Goal: Book appointment/travel/reservation

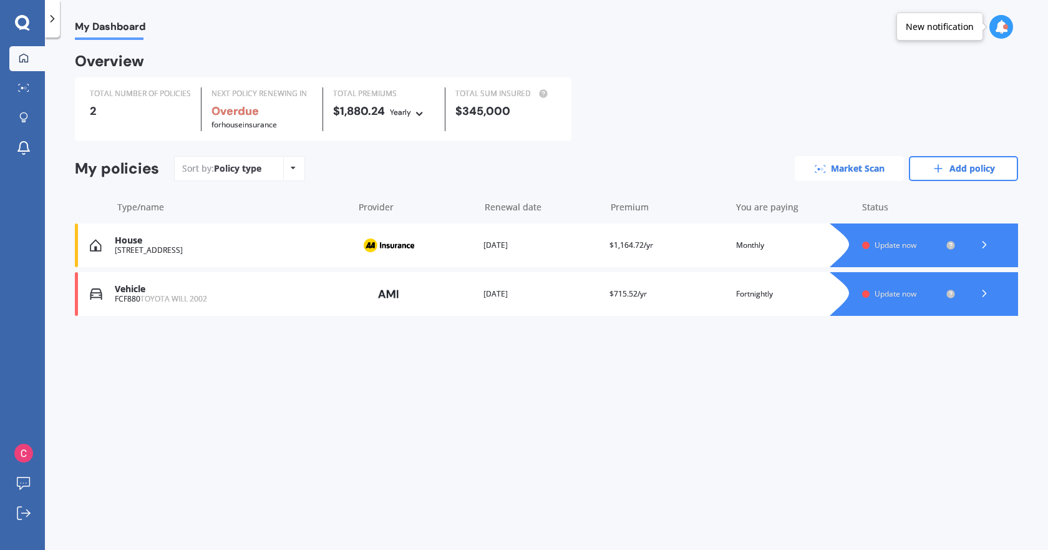
click at [863, 162] on link "Market Scan" at bounding box center [849, 168] width 109 height 25
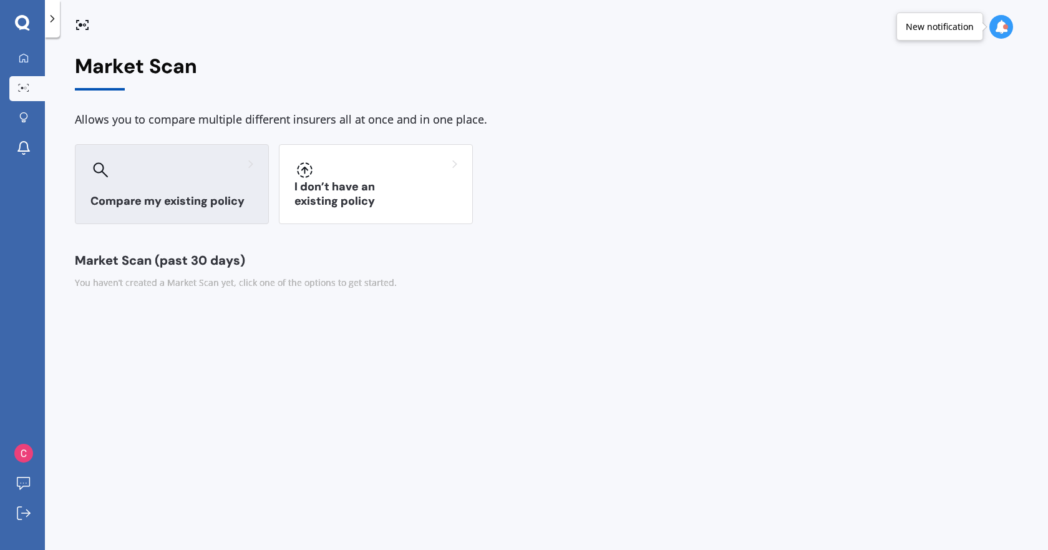
click at [198, 165] on div at bounding box center [171, 170] width 163 height 20
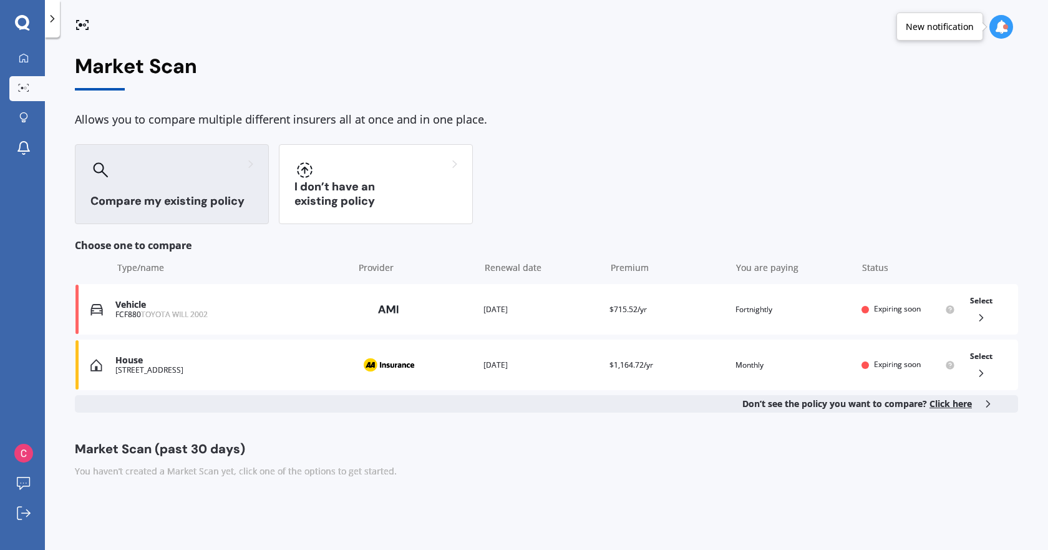
click at [947, 404] on span "Click here" at bounding box center [950, 403] width 42 height 12
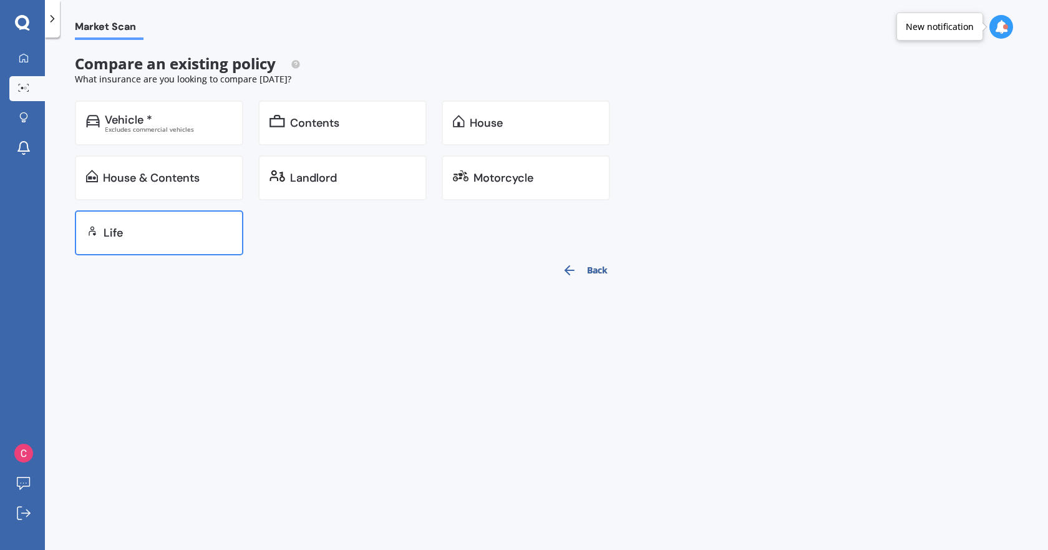
click at [165, 229] on div "Life" at bounding box center [168, 232] width 128 height 12
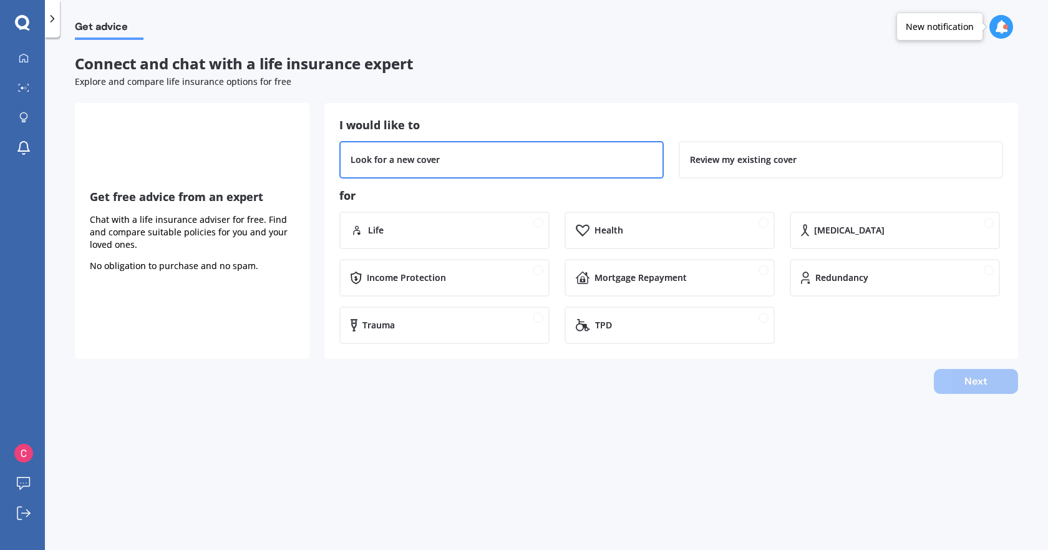
click at [568, 165] on div "Look for a new cover" at bounding box center [502, 159] width 302 height 12
click at [474, 237] on div "Life" at bounding box center [444, 229] width 210 height 37
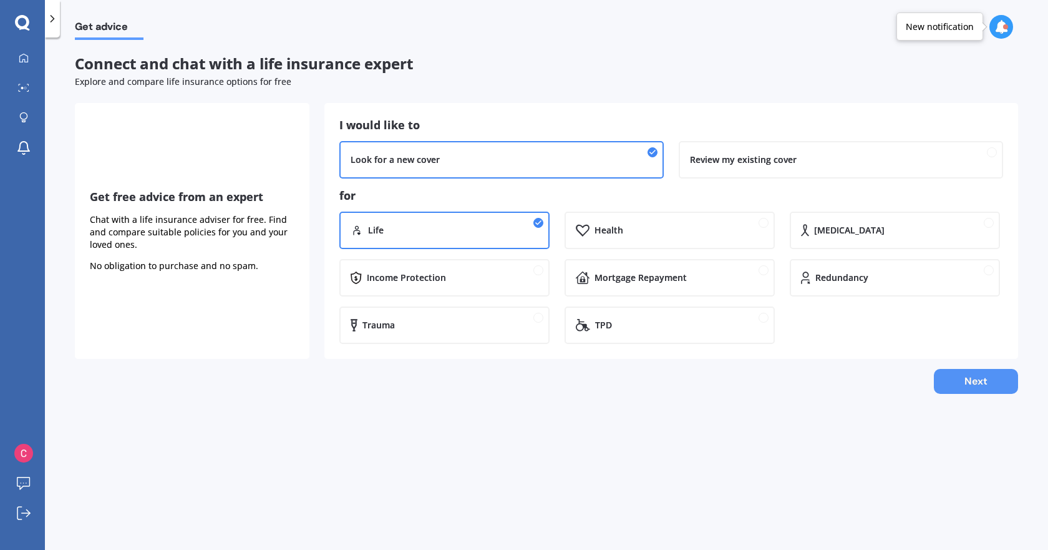
click at [985, 384] on button "Next" at bounding box center [976, 381] width 84 height 25
